Goal: Task Accomplishment & Management: Manage account settings

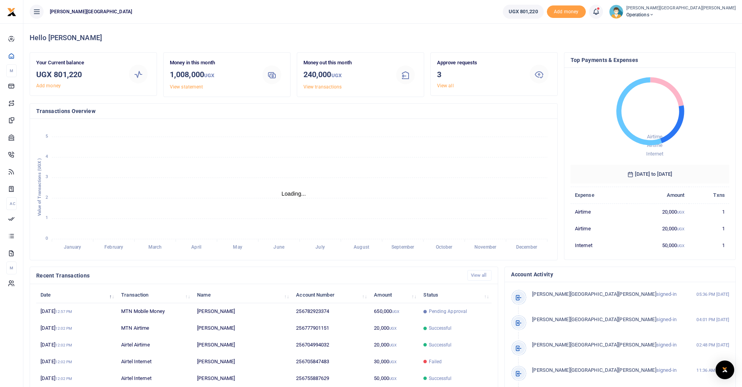
scroll to position [6, 6]
click at [592, 12] on icon at bounding box center [596, 11] width 8 height 9
click at [510, 56] on small "You have 3 awaiting for your to act on" at bounding box center [547, 58] width 75 height 5
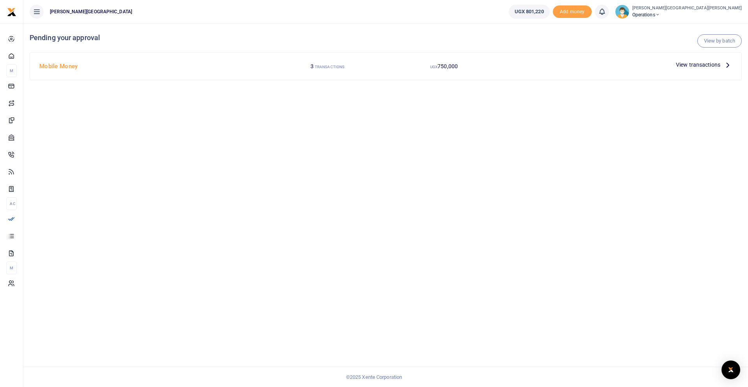
click at [692, 64] on span "View transactions" at bounding box center [698, 64] width 44 height 9
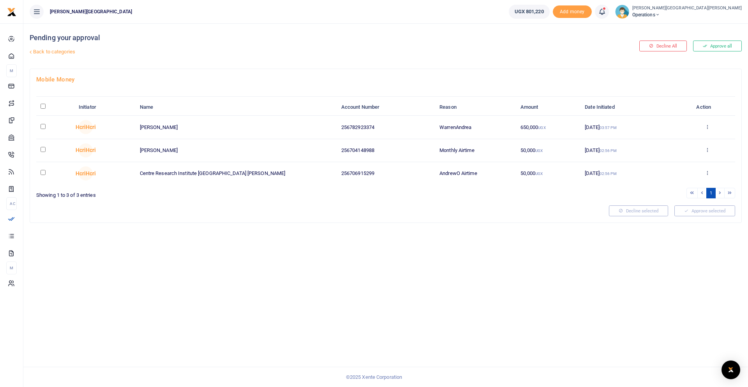
click at [42, 107] on input "\a \a : activate to sort column descending" at bounding box center [43, 106] width 5 height 5
checkbox input "true"
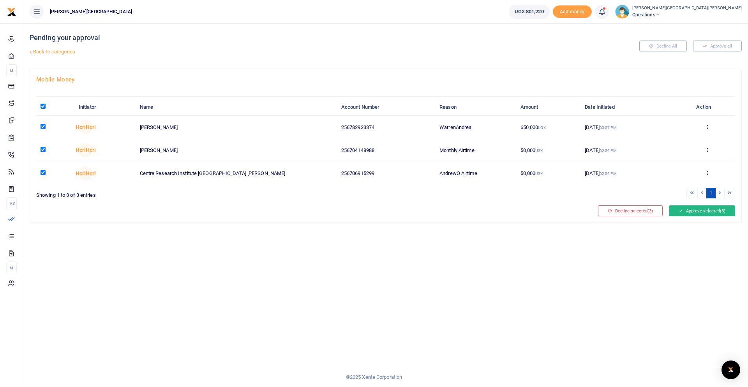
click at [689, 210] on button "Approve selected (3)" at bounding box center [702, 210] width 66 height 11
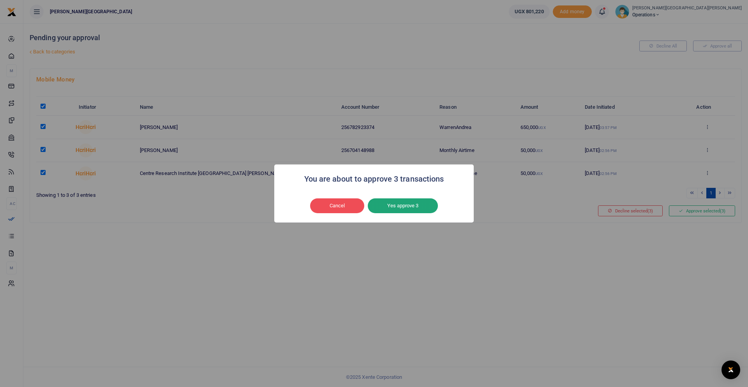
click at [403, 208] on button "Yes approve 3" at bounding box center [403, 205] width 70 height 15
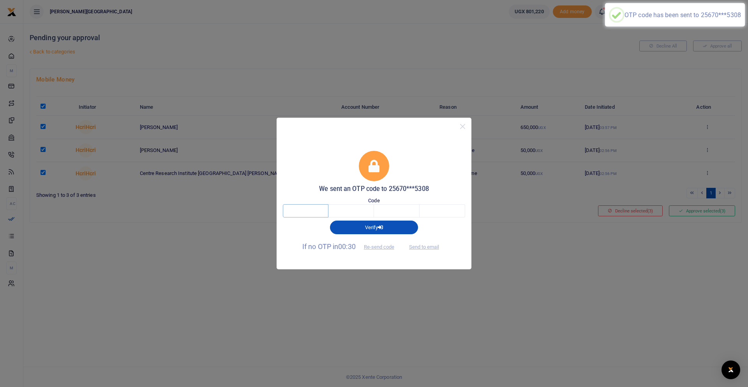
click at [316, 211] on input "text" at bounding box center [306, 210] width 46 height 13
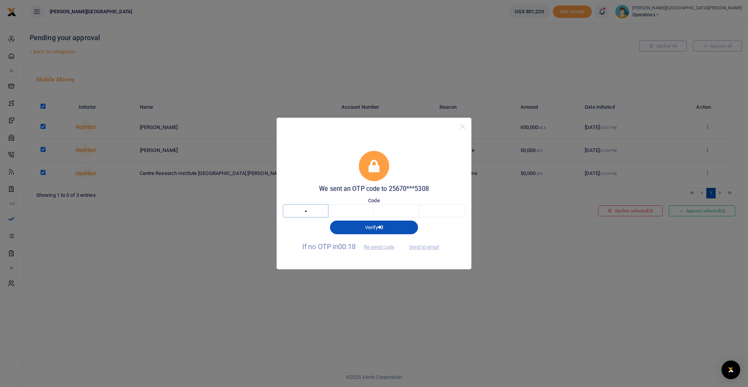
type input "9"
type input "3"
type input "5"
type input "0"
